Goal: Check status

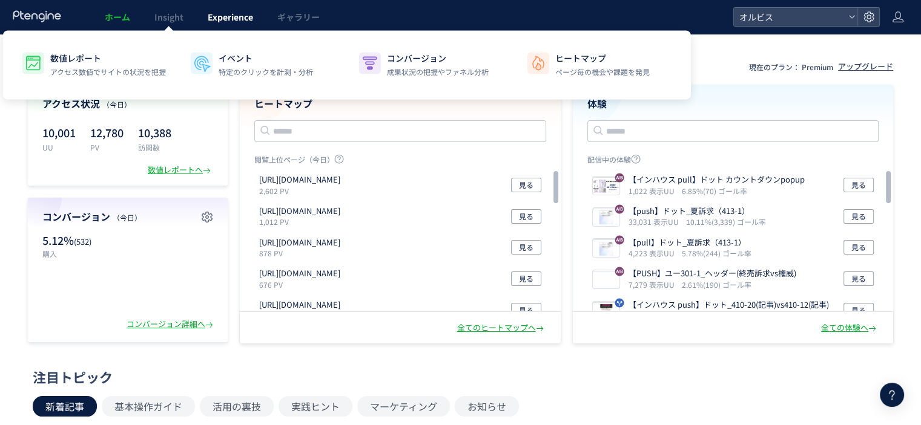
click at [230, 20] on span "Experience" at bounding box center [230, 17] width 45 height 12
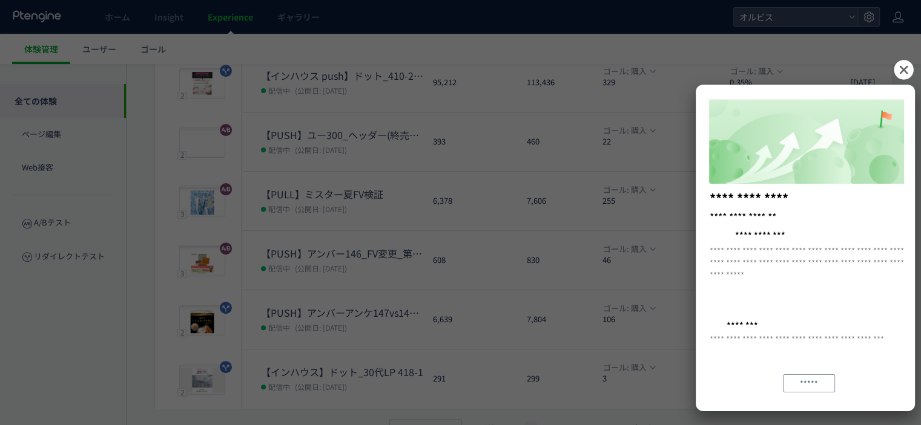
scroll to position [384, 0]
click at [896, 70] on icon at bounding box center [902, 69] width 19 height 19
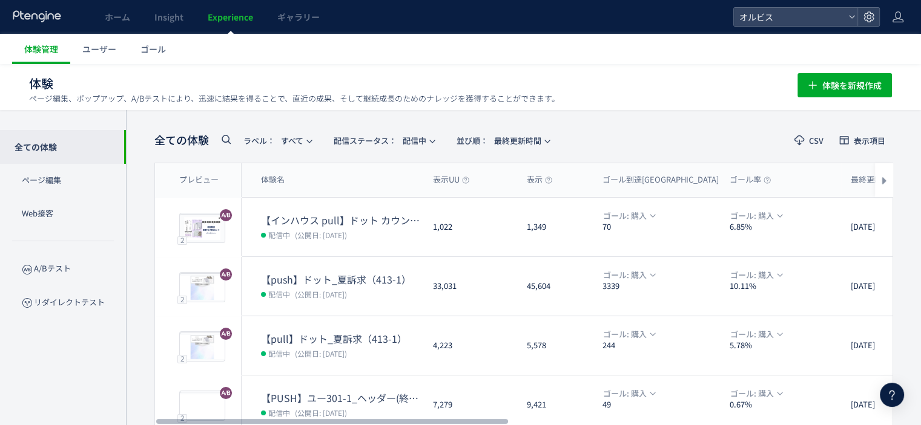
scroll to position [409, 0]
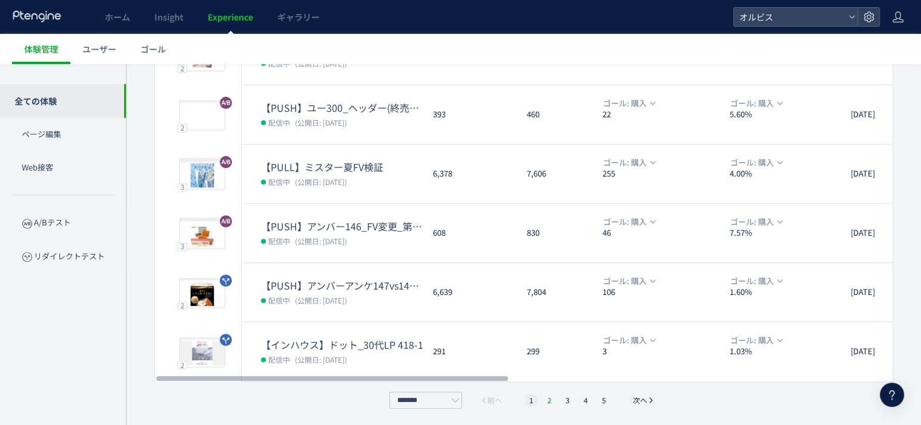
click at [561, 399] on li "2" at bounding box center [567, 401] width 12 height 12
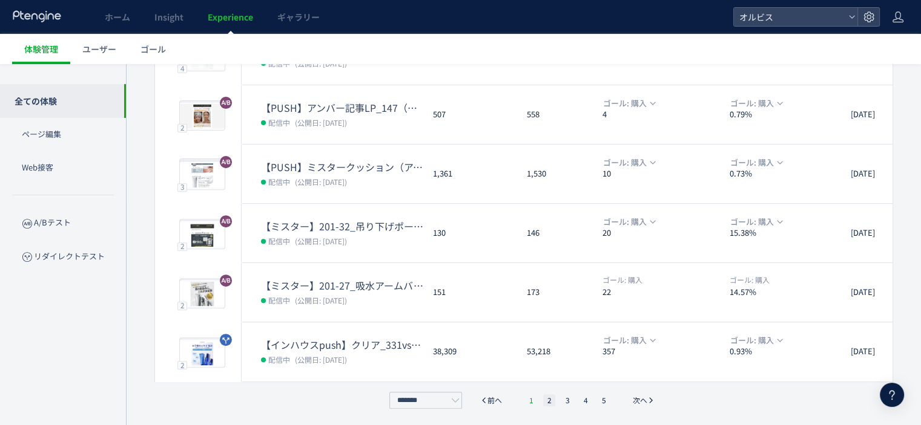
click at [528, 399] on li "1" at bounding box center [531, 401] width 12 height 12
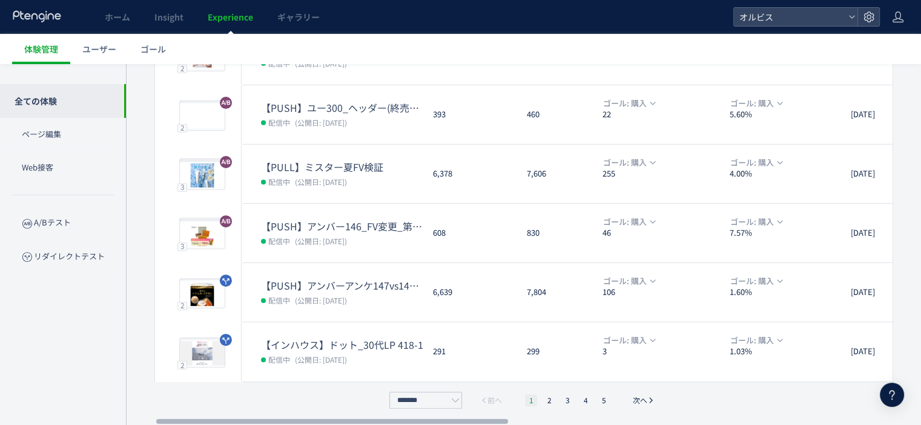
scroll to position [312, 0]
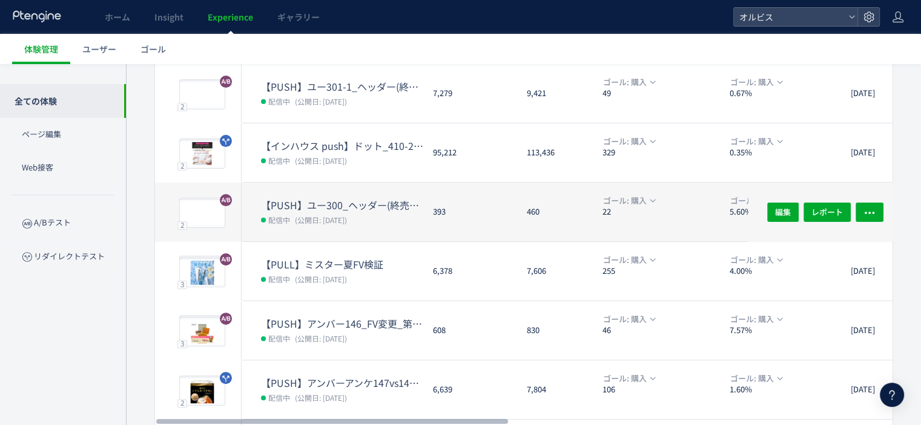
click at [396, 215] on dd "配信中 (公開日: [DATE])" at bounding box center [342, 220] width 162 height 16
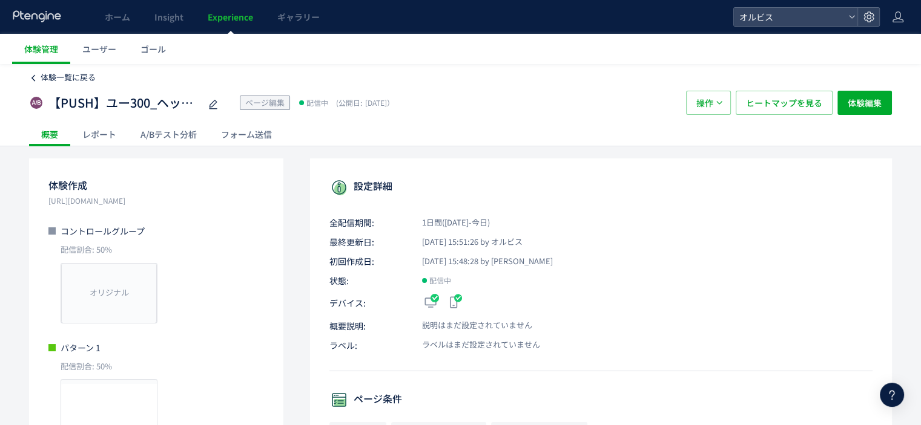
click at [48, 82] on span "体験一覧に戻る" at bounding box center [68, 76] width 55 height 11
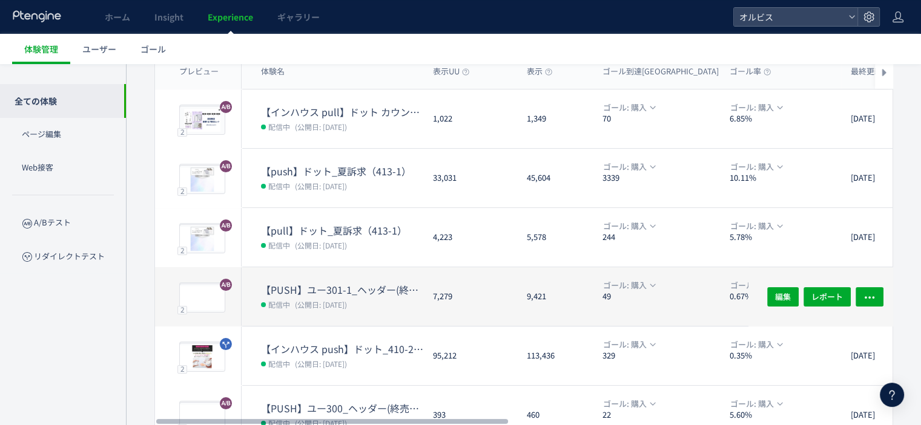
scroll to position [109, 0]
click at [396, 303] on dd "配信中 (公開日: [DATE])" at bounding box center [342, 304] width 162 height 16
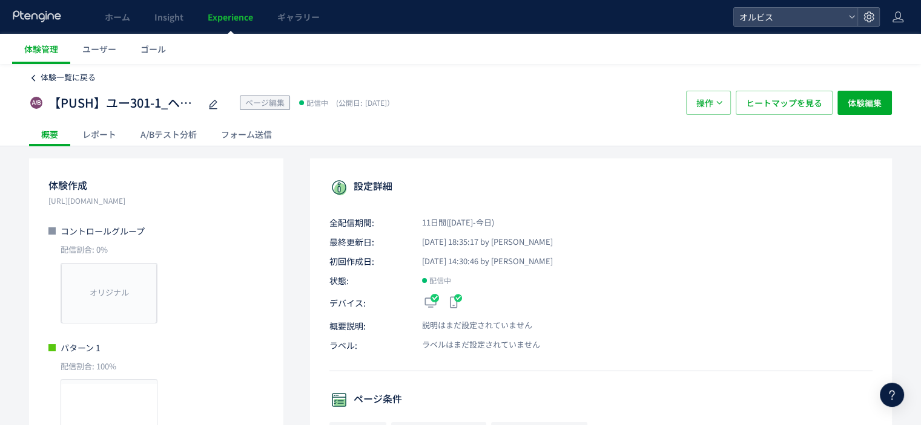
click at [82, 79] on span "体験一覧に戻る" at bounding box center [68, 76] width 55 height 11
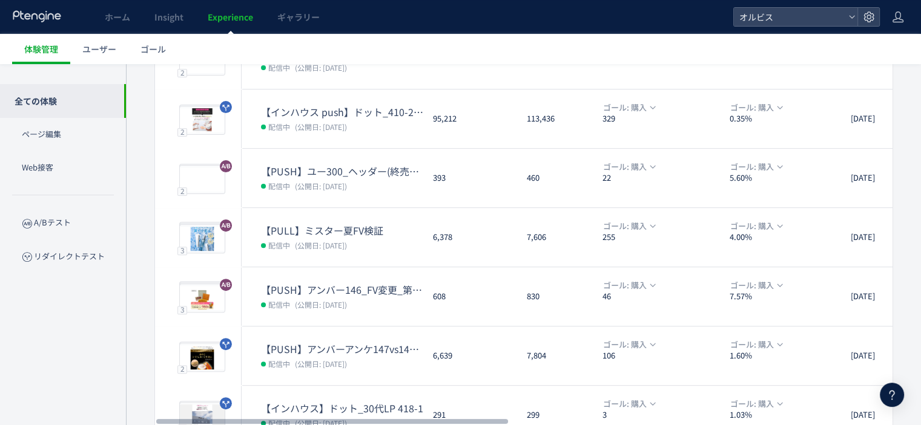
scroll to position [353, 0]
